Goal: Task Accomplishment & Management: Manage account settings

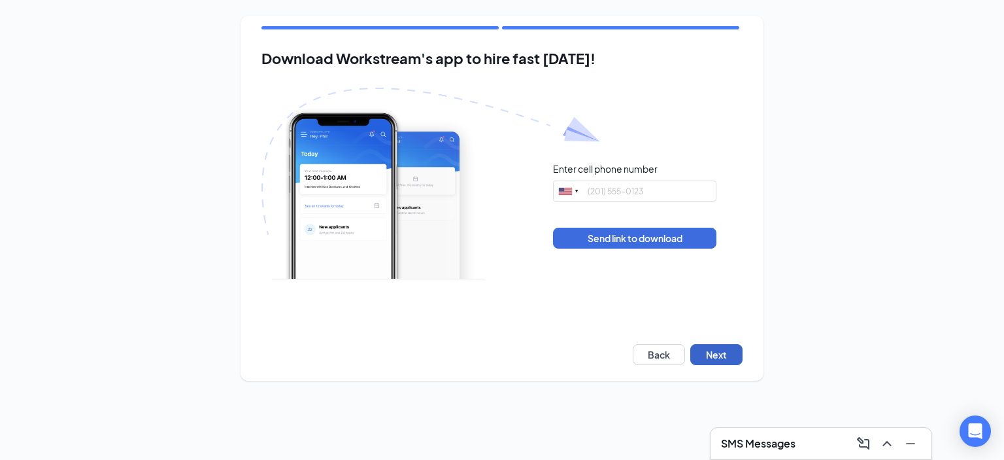
click at [710, 348] on button "Next" at bounding box center [717, 354] width 52 height 21
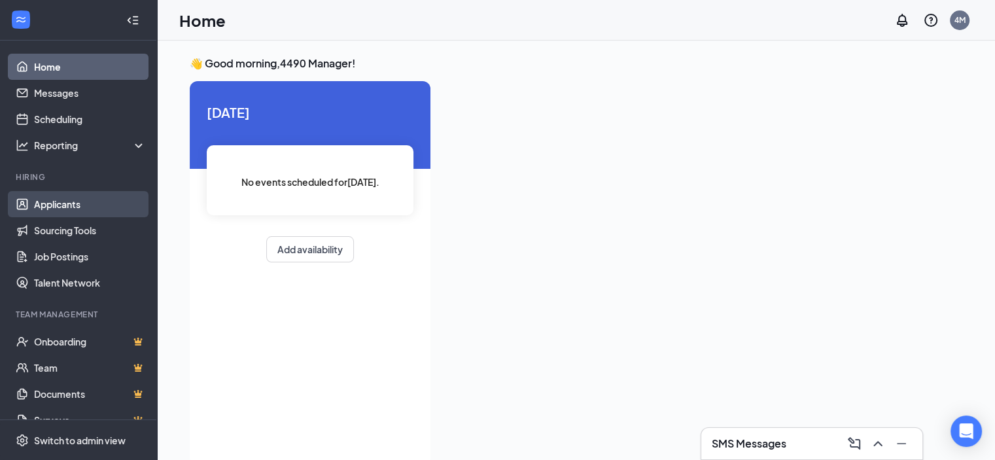
click at [53, 205] on link "Applicants" at bounding box center [90, 204] width 112 height 26
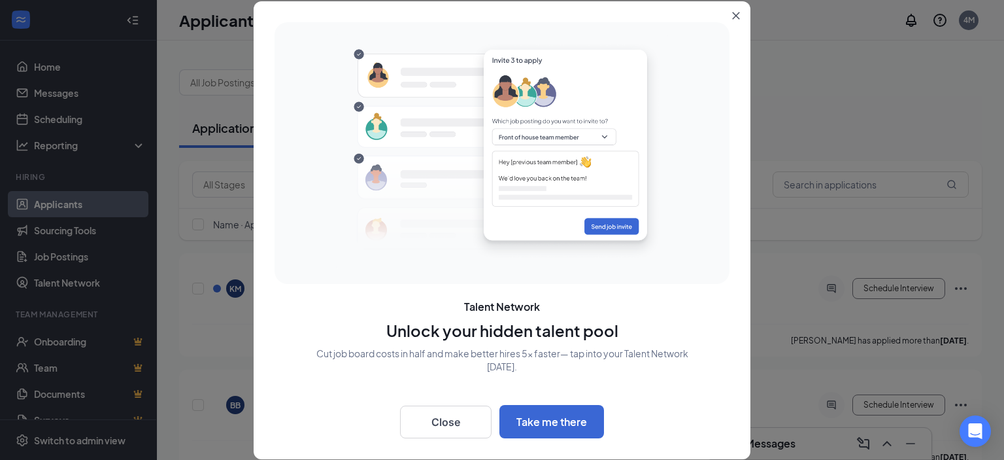
click at [712, 16] on button "Close" at bounding box center [739, 13] width 24 height 24
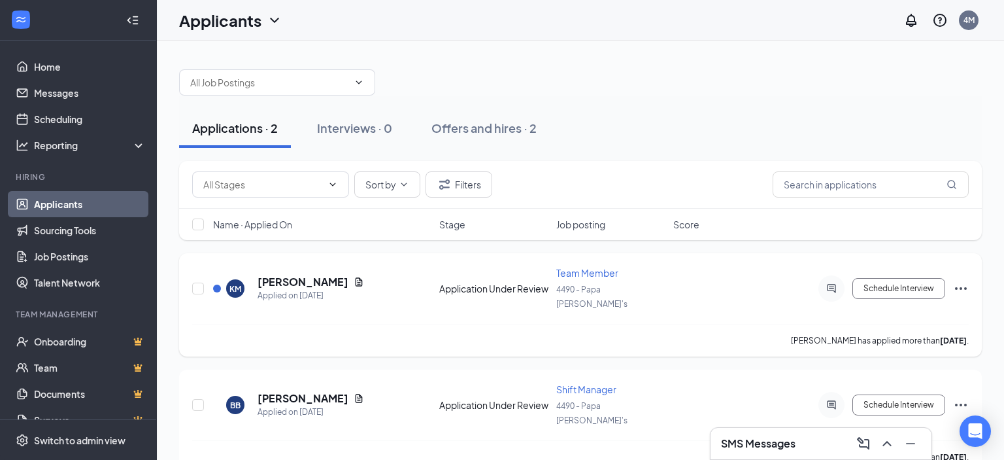
click at [568, 273] on span "Team Member" at bounding box center [587, 273] width 62 height 12
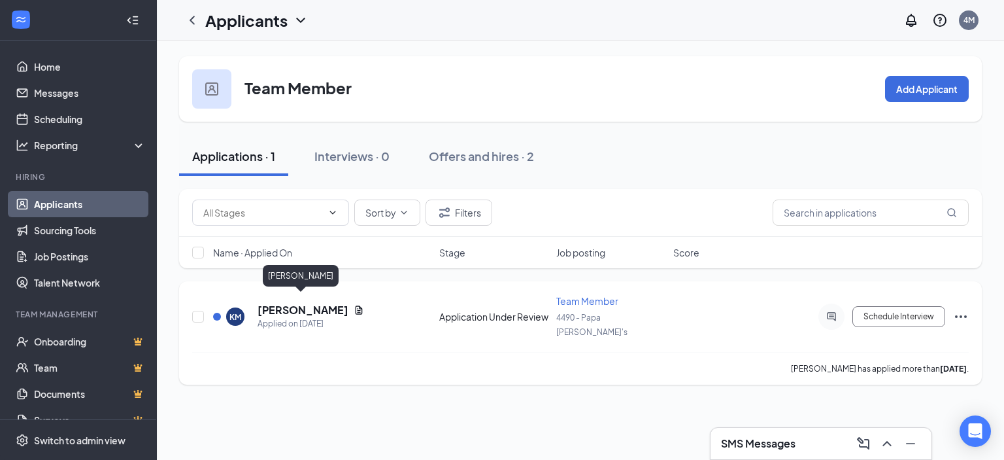
click at [274, 308] on h5 "[PERSON_NAME]" at bounding box center [303, 310] width 91 height 14
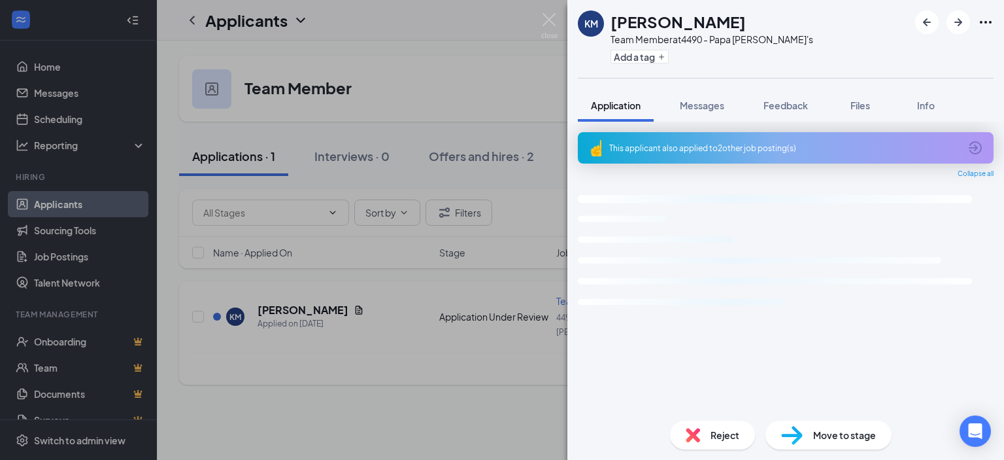
click at [274, 308] on div "KM [PERSON_NAME] Team Member at 4490 - Papa [PERSON_NAME]'s Add a tag Applicati…" at bounding box center [502, 230] width 1004 height 460
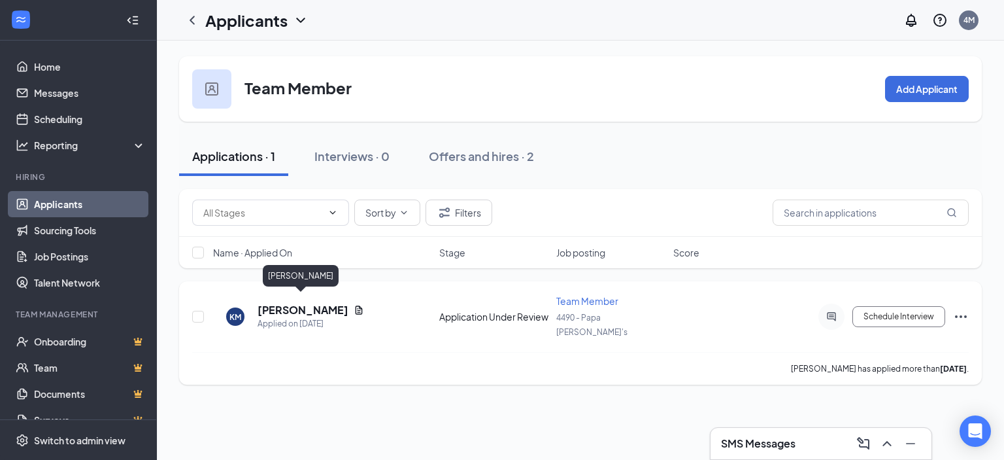
click at [274, 308] on h5 "[PERSON_NAME]" at bounding box center [303, 310] width 91 height 14
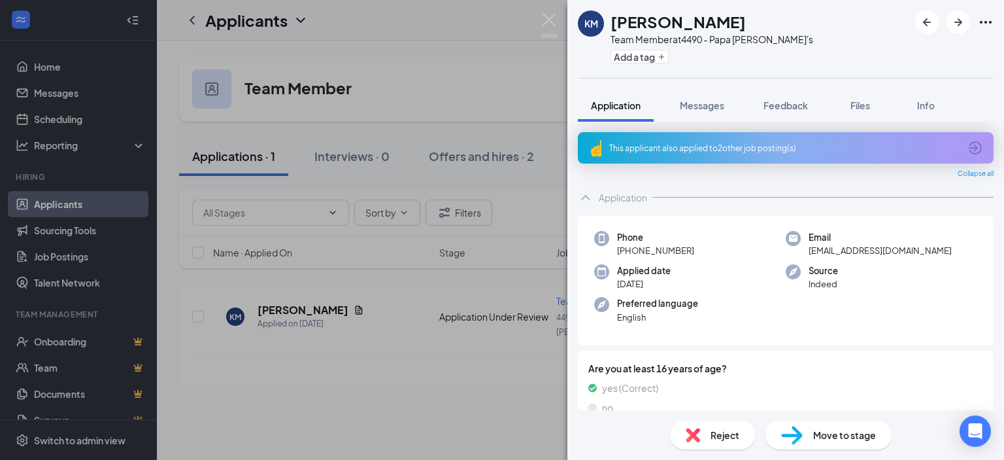
click at [327, 349] on div "KM [PERSON_NAME] Team Member at 4490 - Papa [PERSON_NAME]'s Add a tag Applicati…" at bounding box center [502, 230] width 1004 height 460
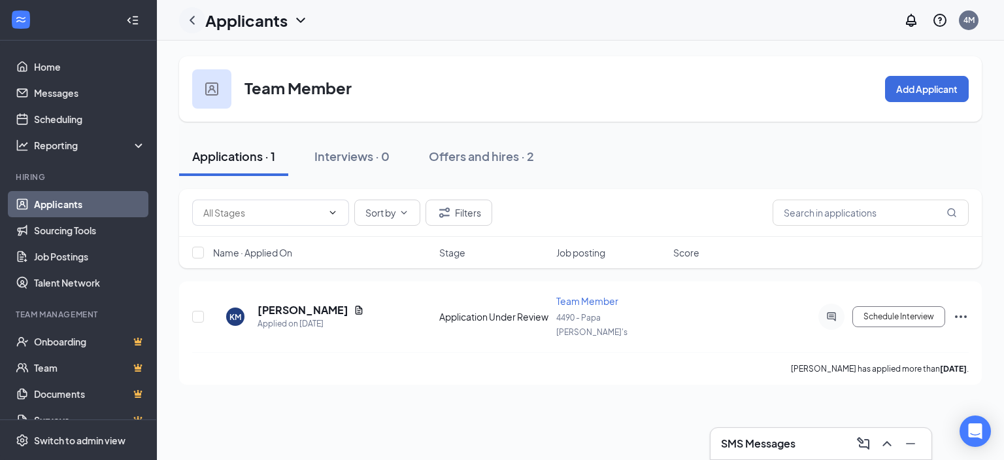
click at [194, 22] on icon "ChevronLeft" at bounding box center [192, 20] width 16 height 16
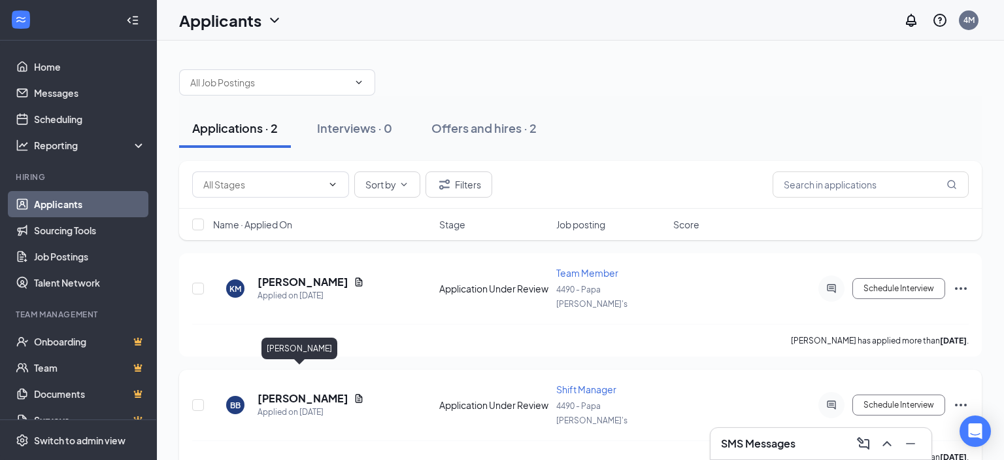
click at [276, 391] on h5 "[PERSON_NAME]" at bounding box center [303, 398] width 91 height 14
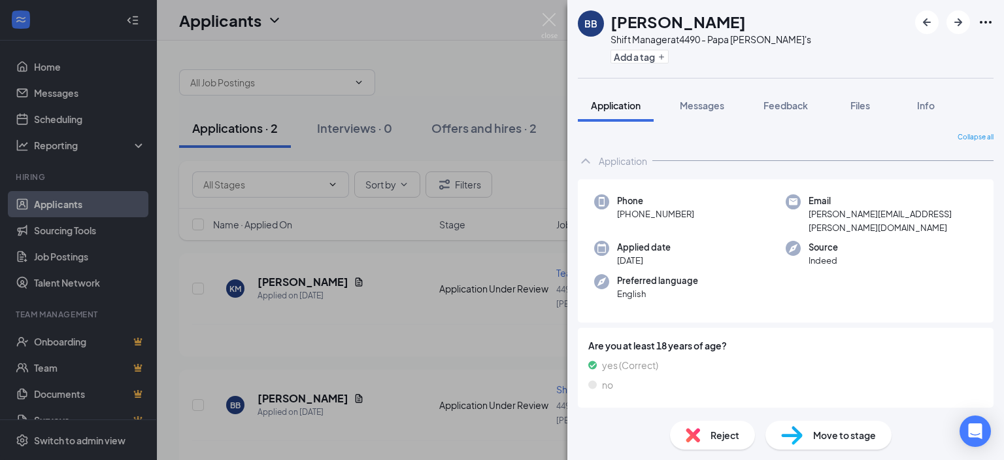
click at [451, 434] on div "BB [PERSON_NAME] Shift Manager at 4490 - Papa [PERSON_NAME]'s Add a tag Applica…" at bounding box center [502, 230] width 1004 height 460
